Goal: Navigation & Orientation: Find specific page/section

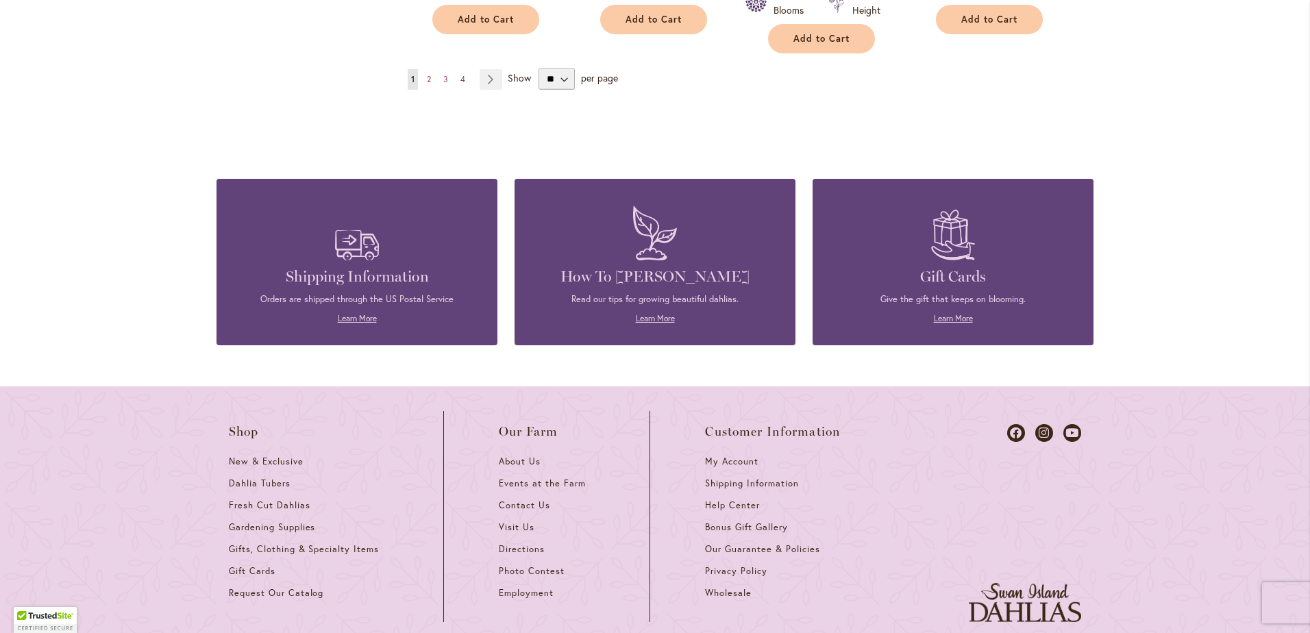
scroll to position [1553, 0]
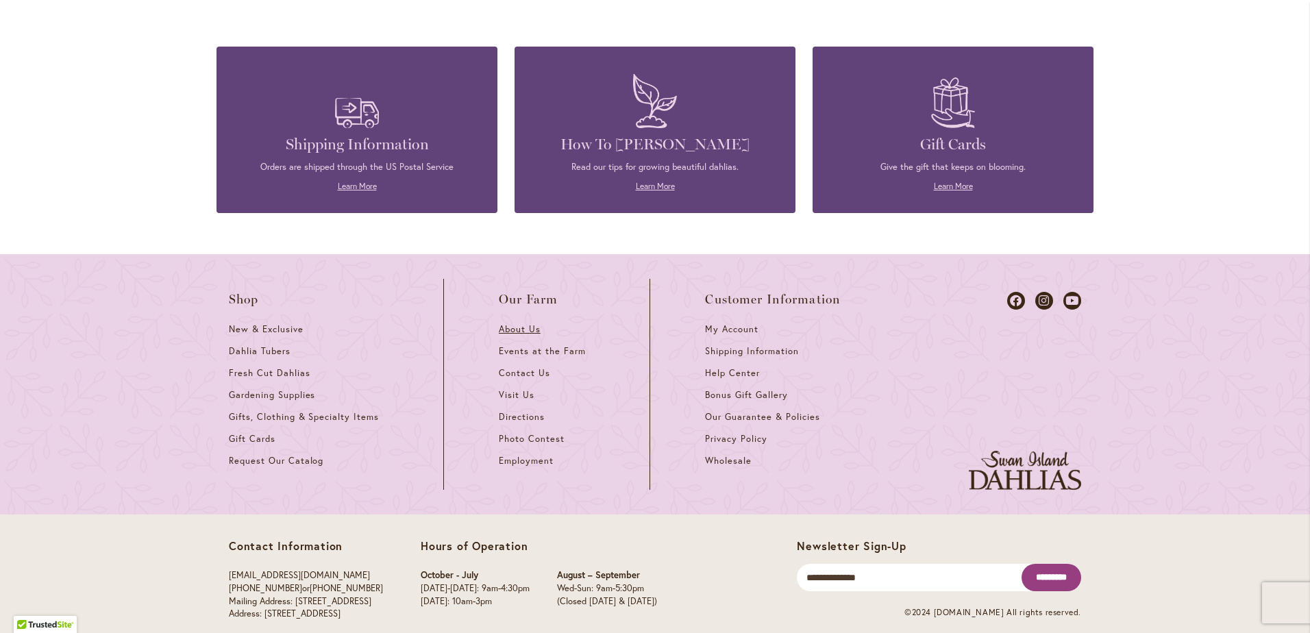
click at [526, 323] on span "About Us" at bounding box center [520, 329] width 42 height 12
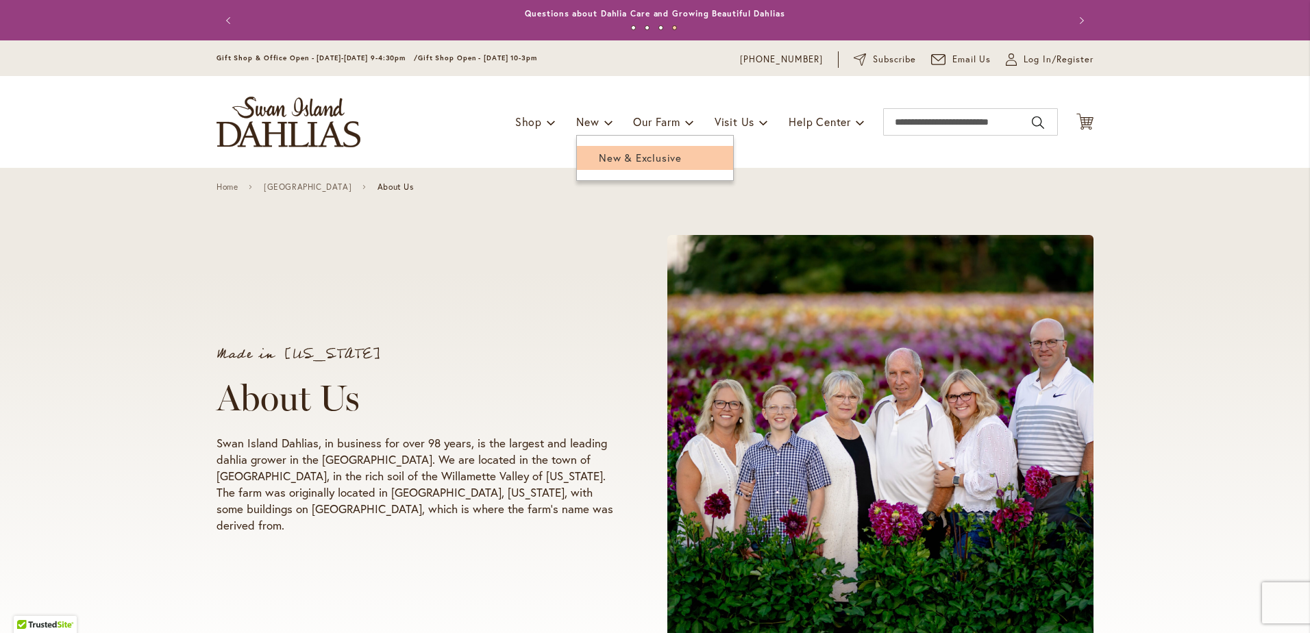
click at [599, 155] on span "New & Exclusive" at bounding box center [640, 158] width 83 height 14
